Goal: Information Seeking & Learning: Learn about a topic

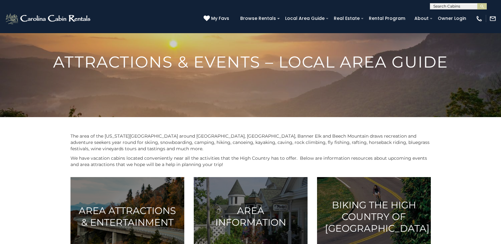
scroll to position [39, 0]
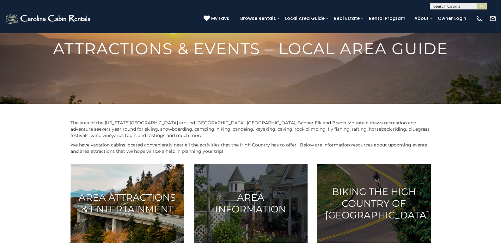
click at [108, 192] on h3 "Area Attractions & Entertainment" at bounding box center [127, 203] width 98 height 23
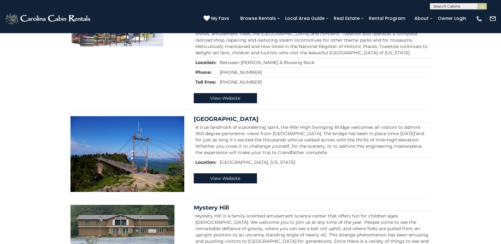
scroll to position [224, 0]
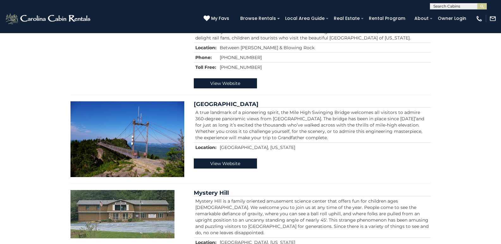
click at [120, 15] on div "[PHONE_NUMBER] My Favs Browse Rentals Local Area Guide Activities & Attractions…" at bounding box center [250, 21] width 501 height 24
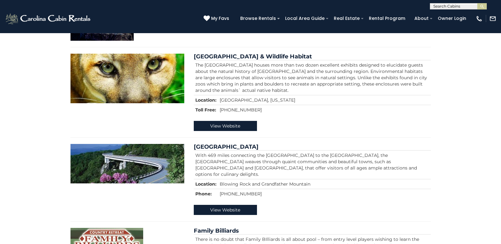
scroll to position [566, 0]
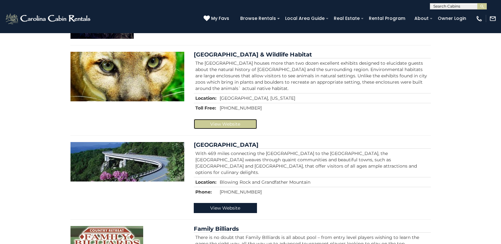
click at [209, 129] on link "View Website" at bounding box center [225, 124] width 63 height 10
